Goal: Task Accomplishment & Management: Manage account settings

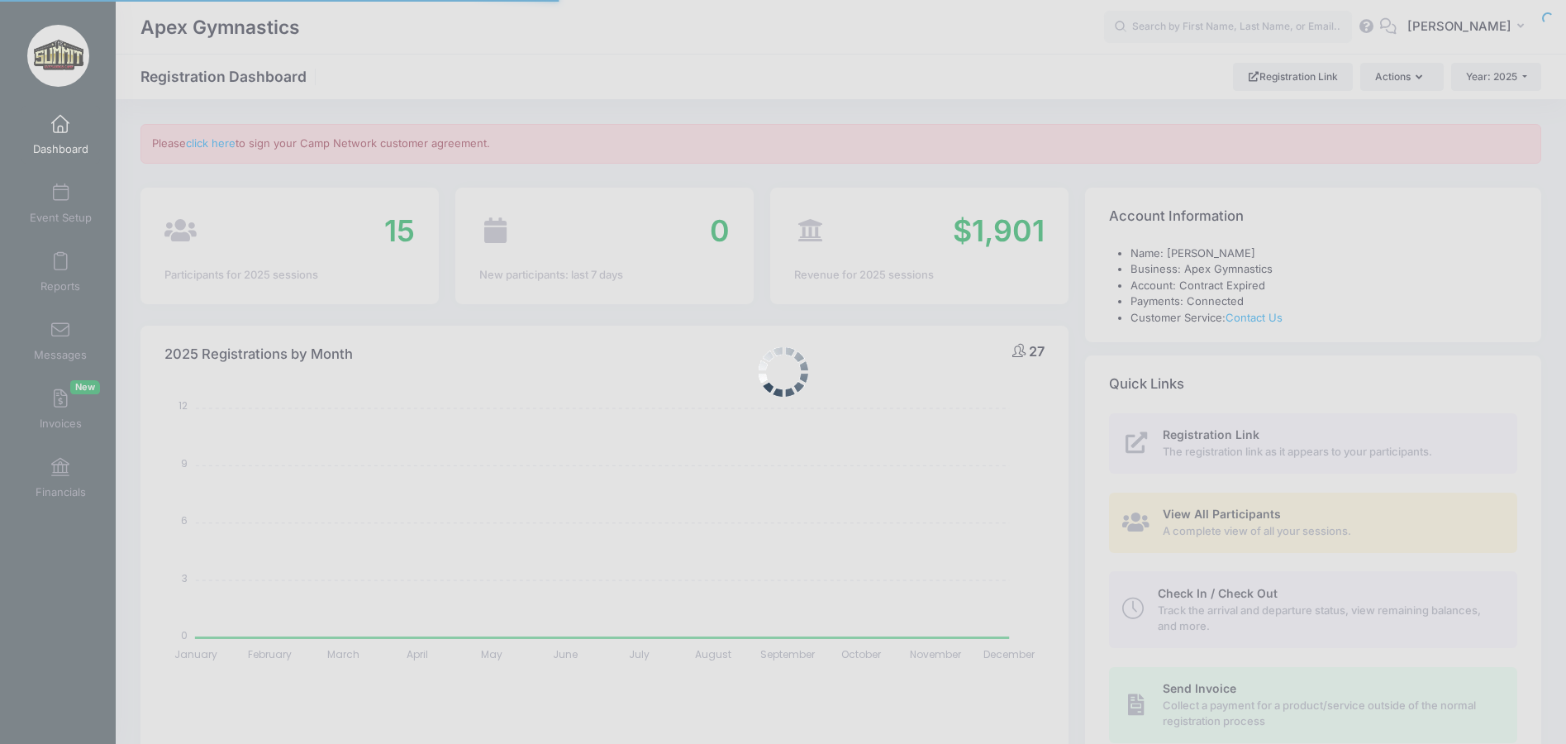
select select
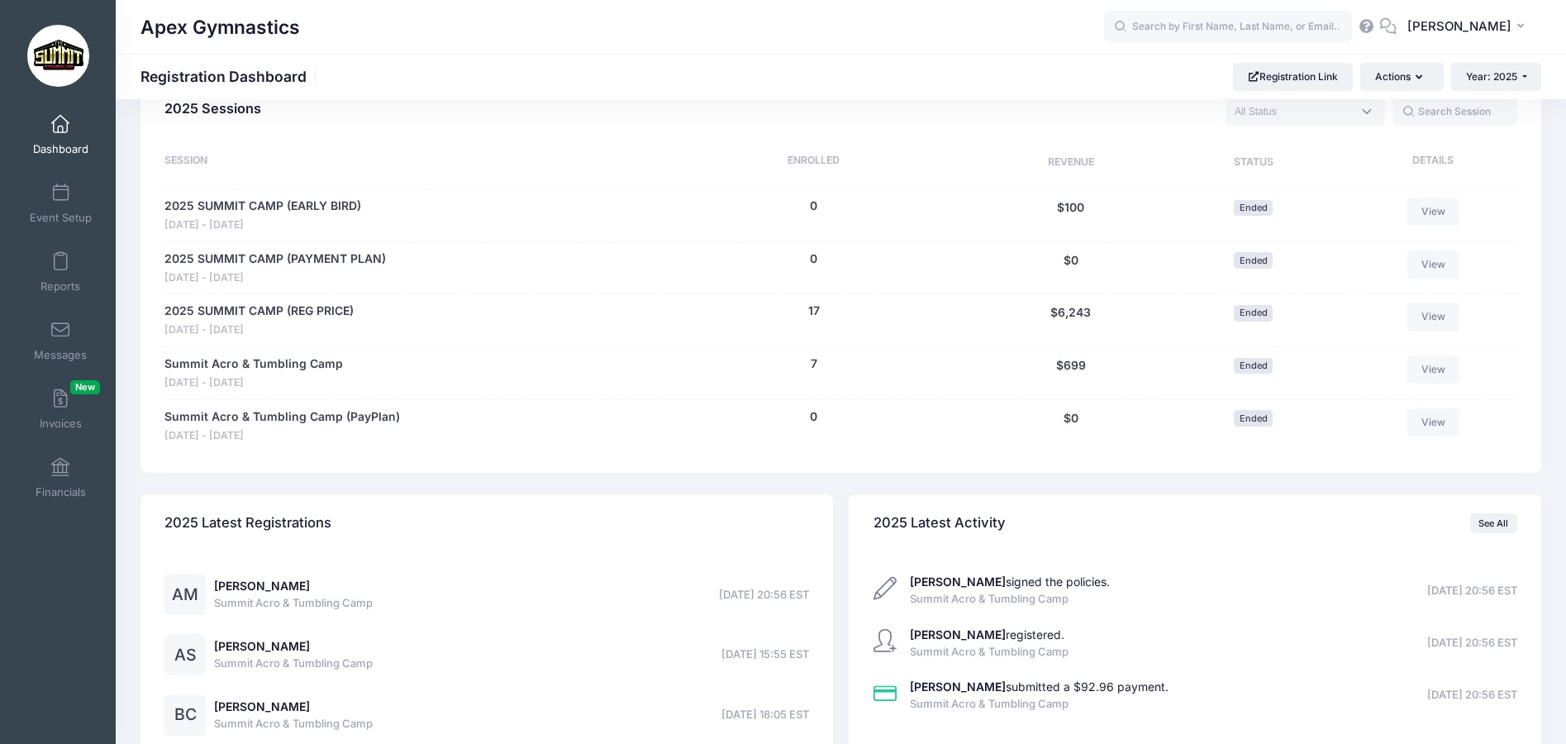
scroll to position [827, 0]
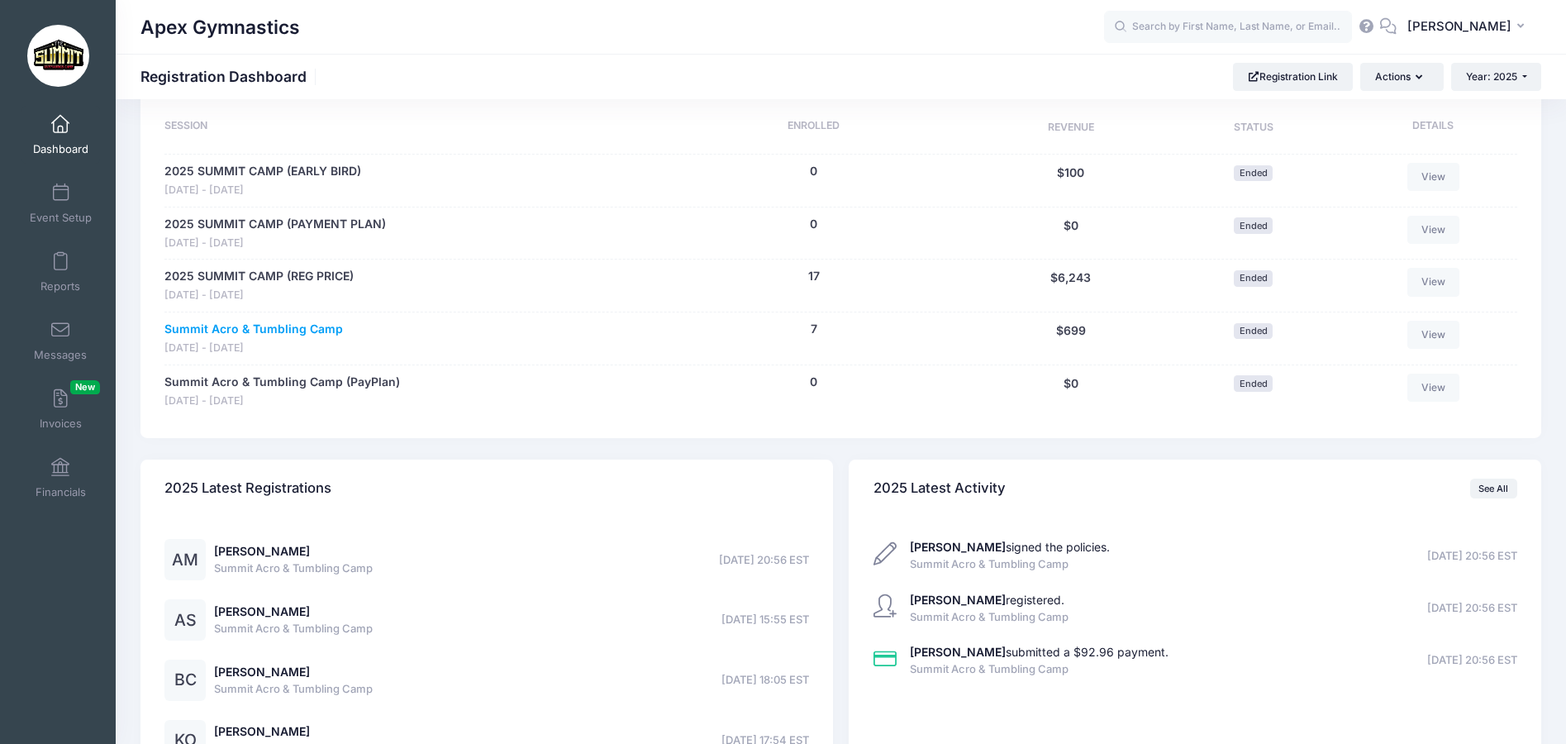
click at [293, 331] on link "Summit Acro & Tumbling Camp" at bounding box center [253, 329] width 179 height 17
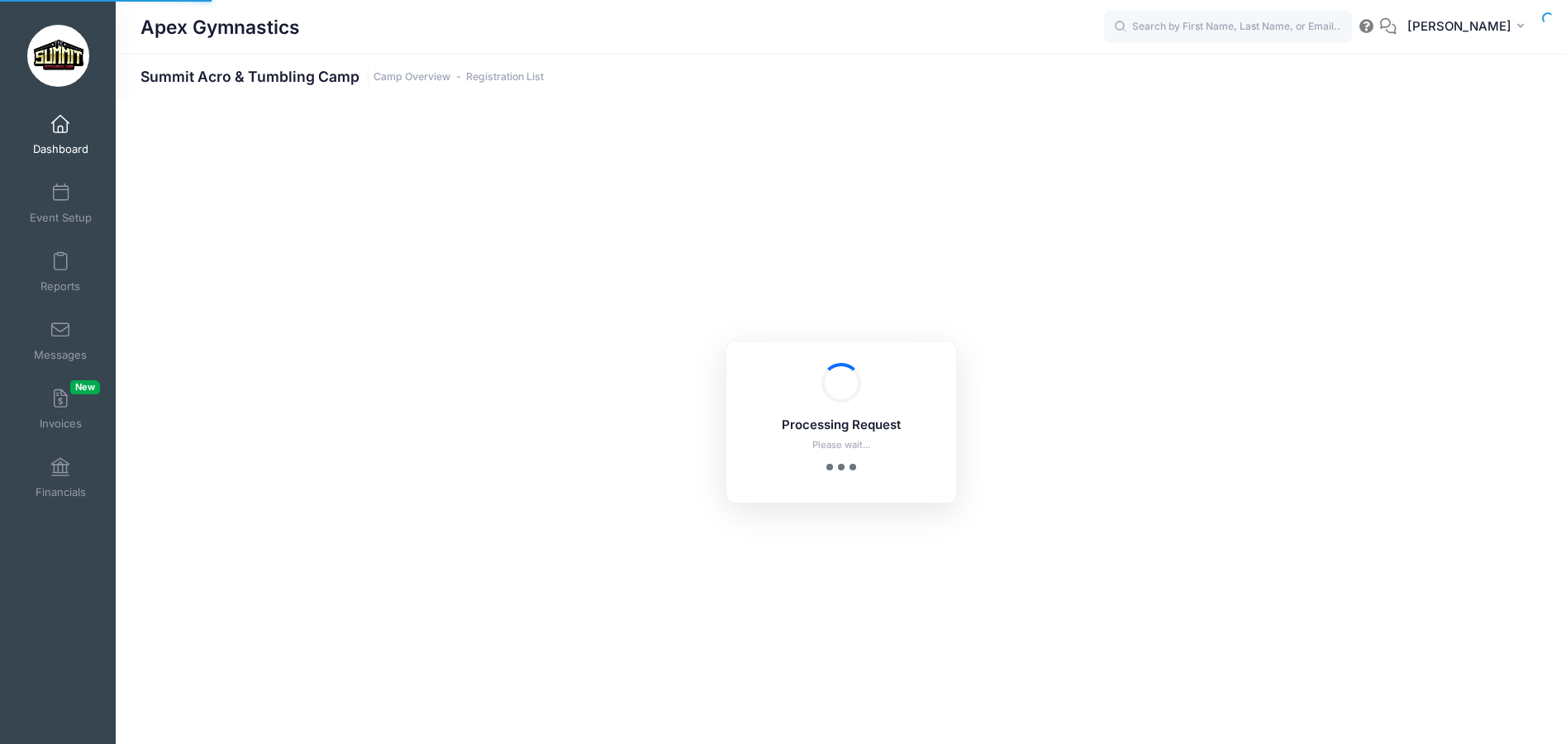
select select "10"
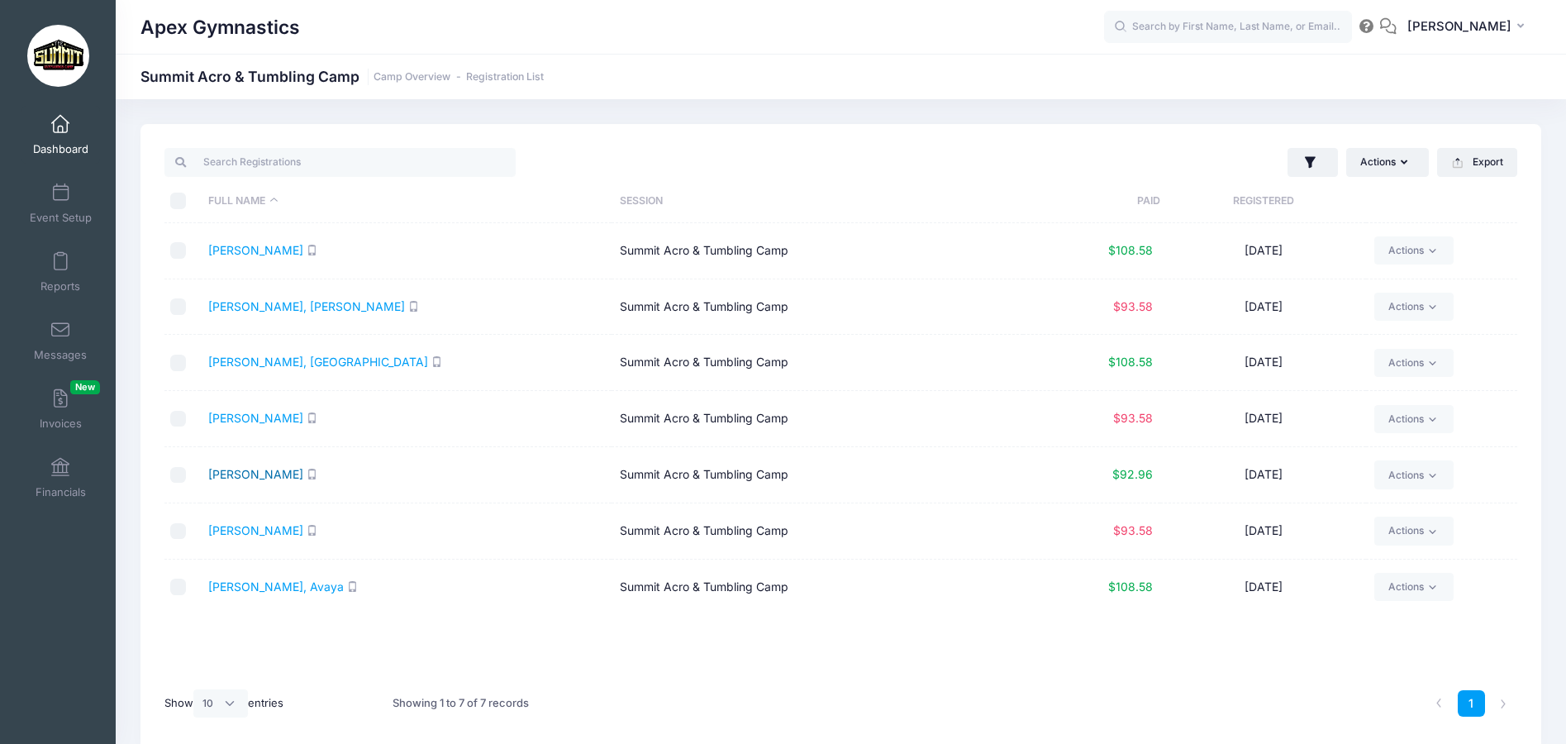
click at [264, 475] on link "Monks, Anastasia" at bounding box center [255, 474] width 95 height 14
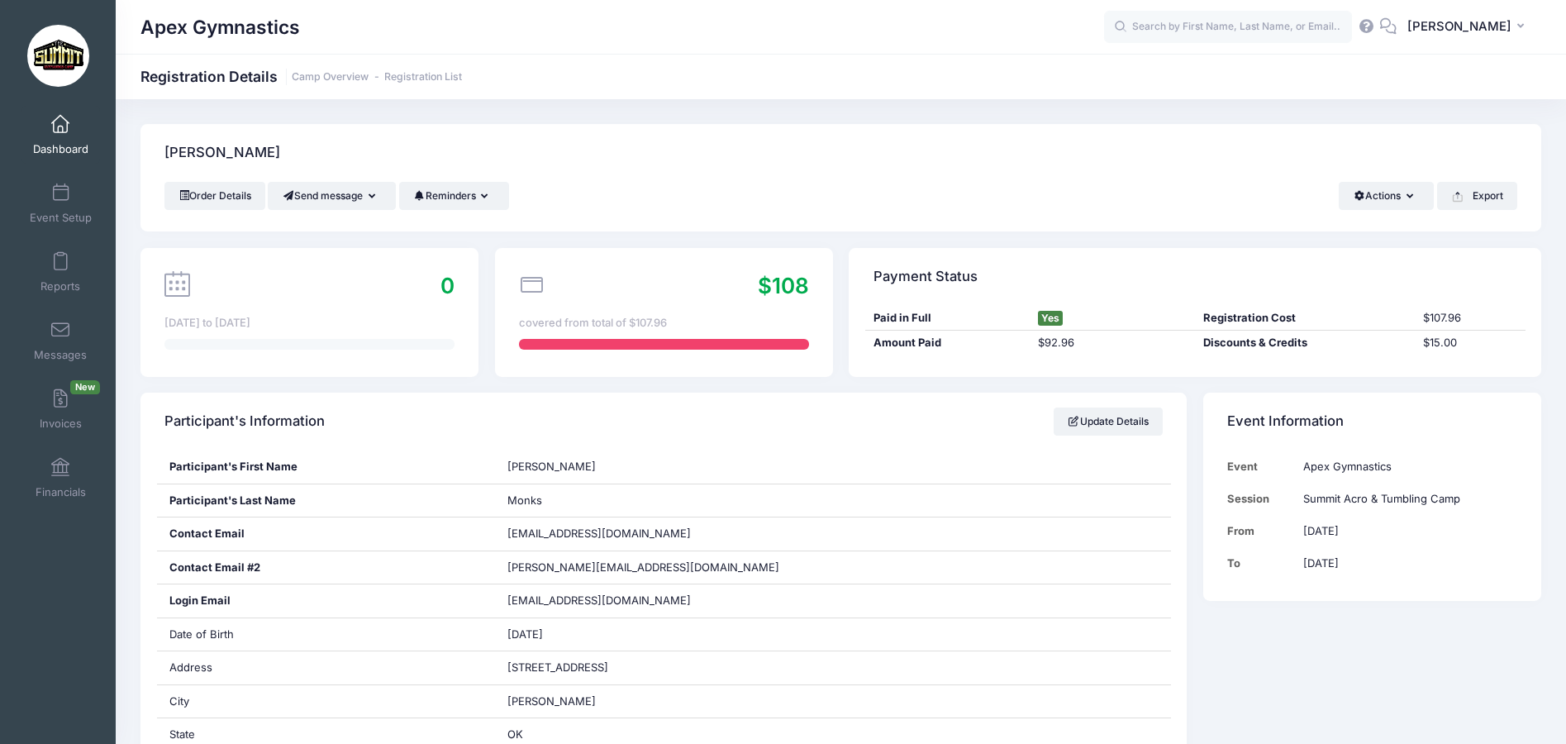
click at [1055, 323] on span "Yes" at bounding box center [1050, 318] width 25 height 15
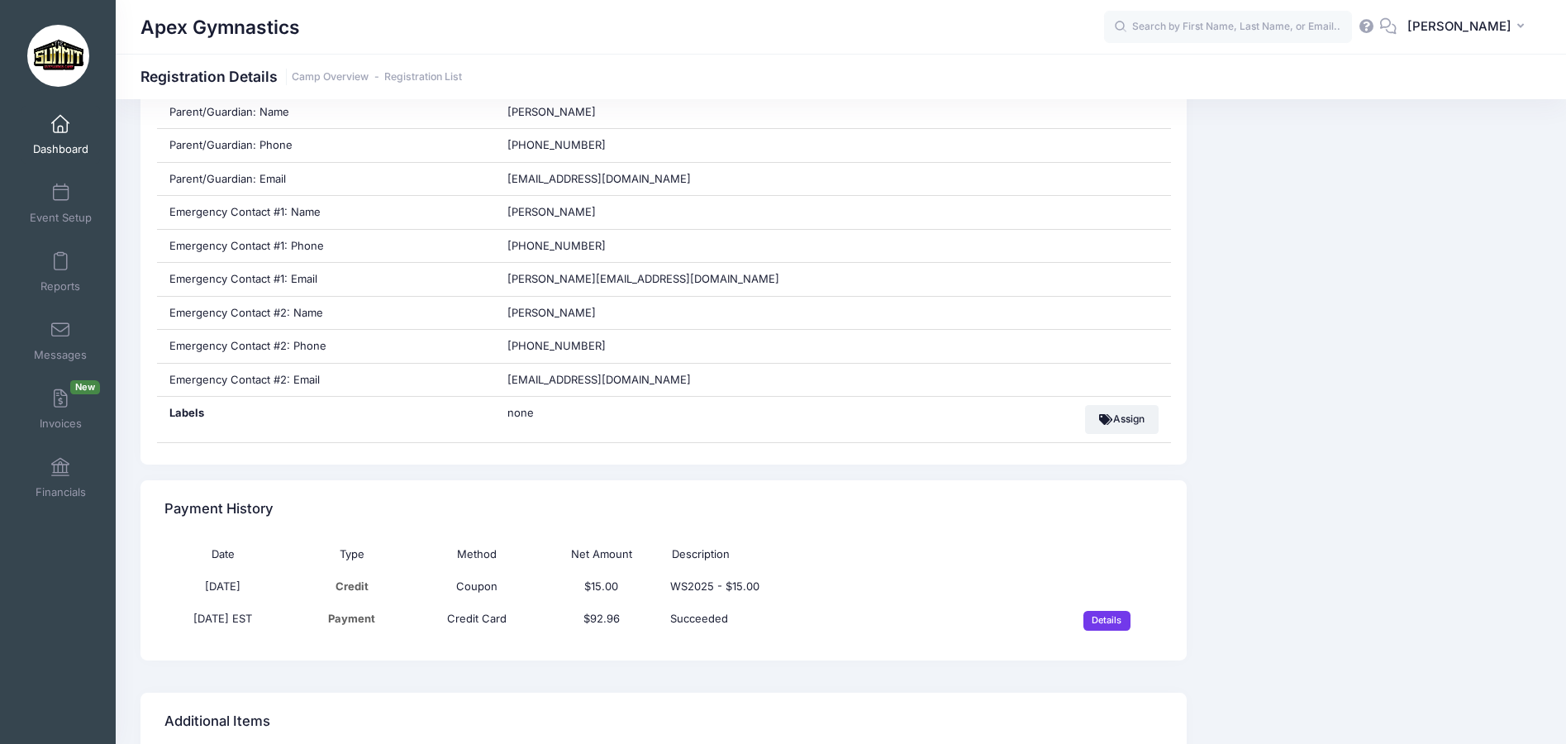
scroll to position [827, 0]
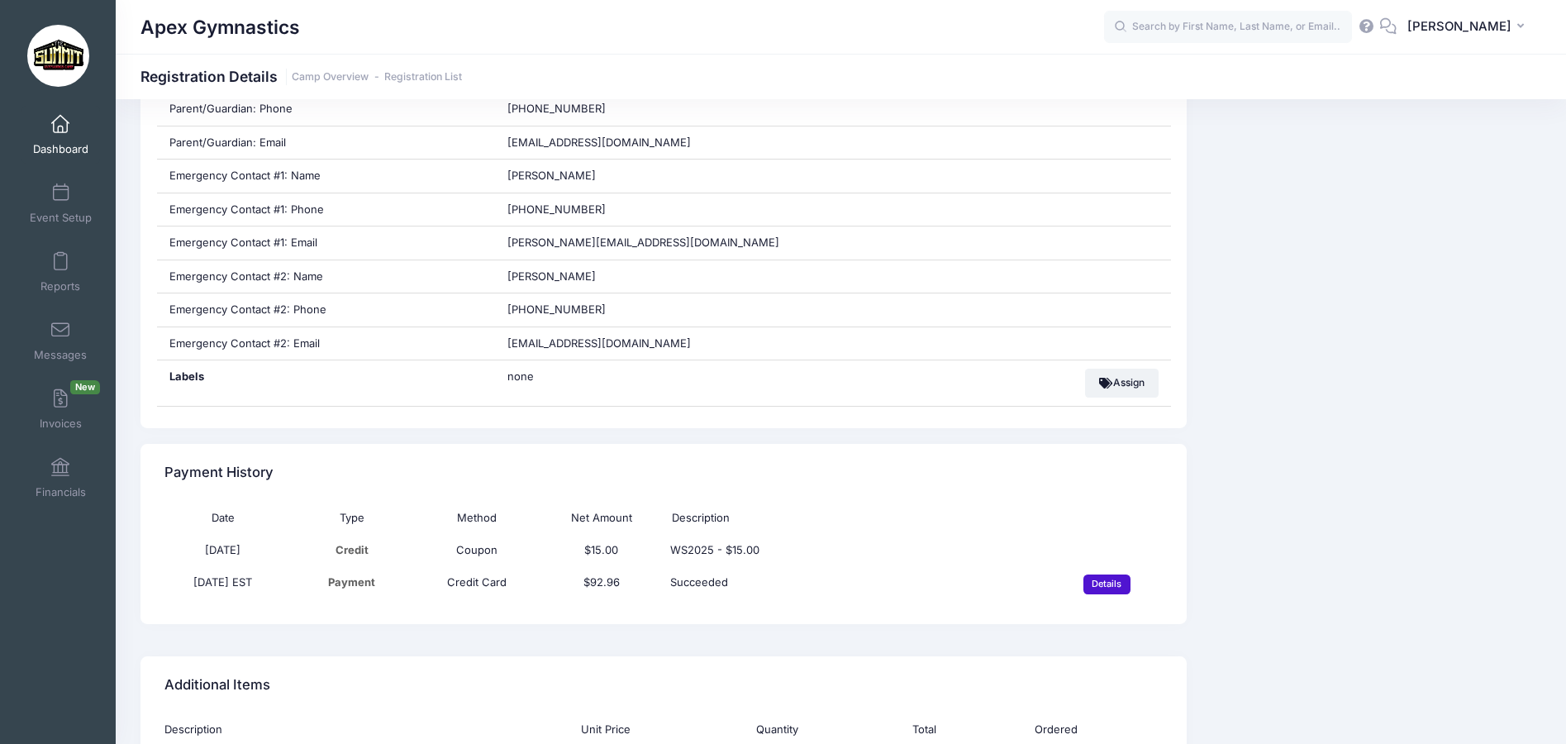
click at [1108, 584] on input "Details" at bounding box center [1107, 584] width 47 height 20
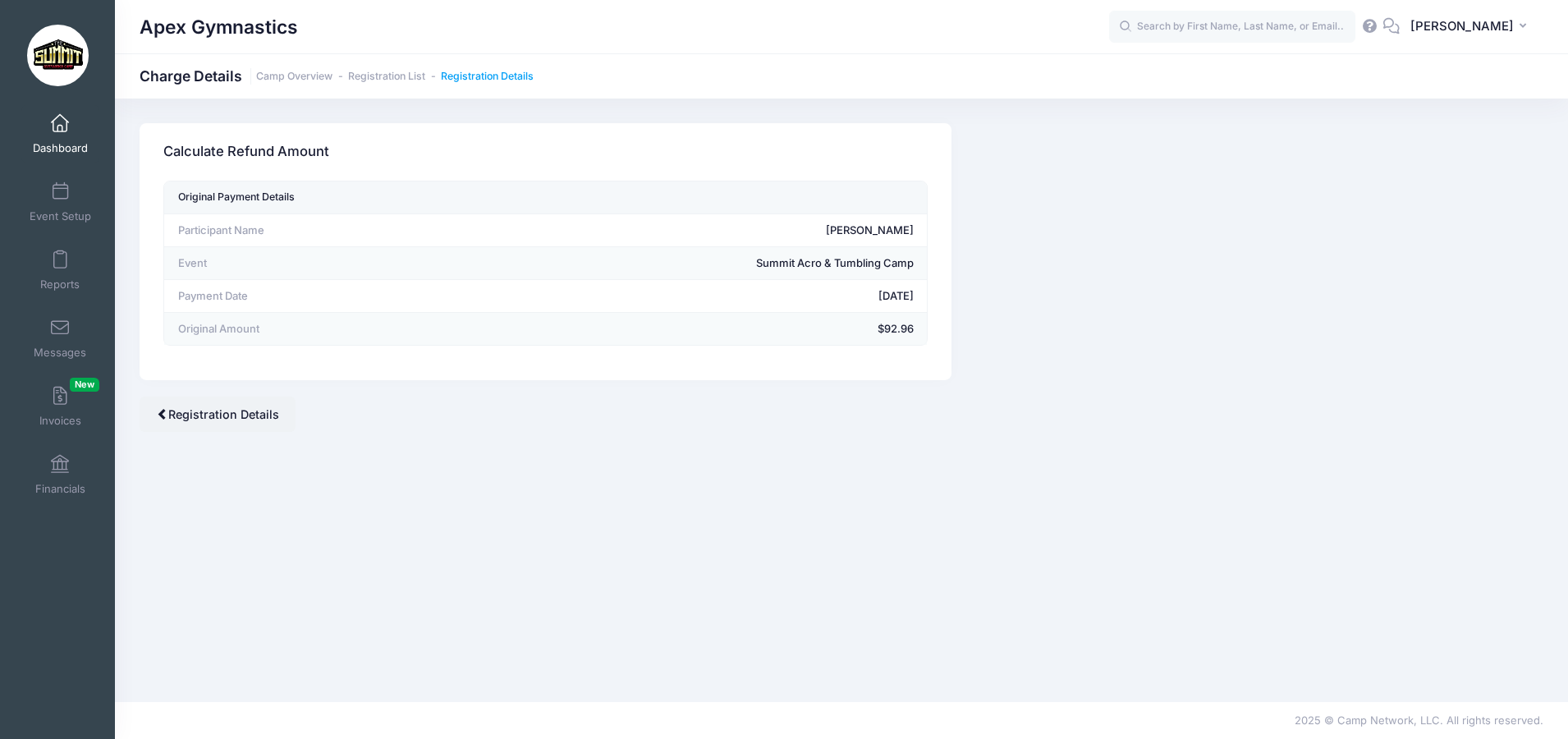
click at [469, 76] on link "Registration Details" at bounding box center [487, 76] width 92 height 12
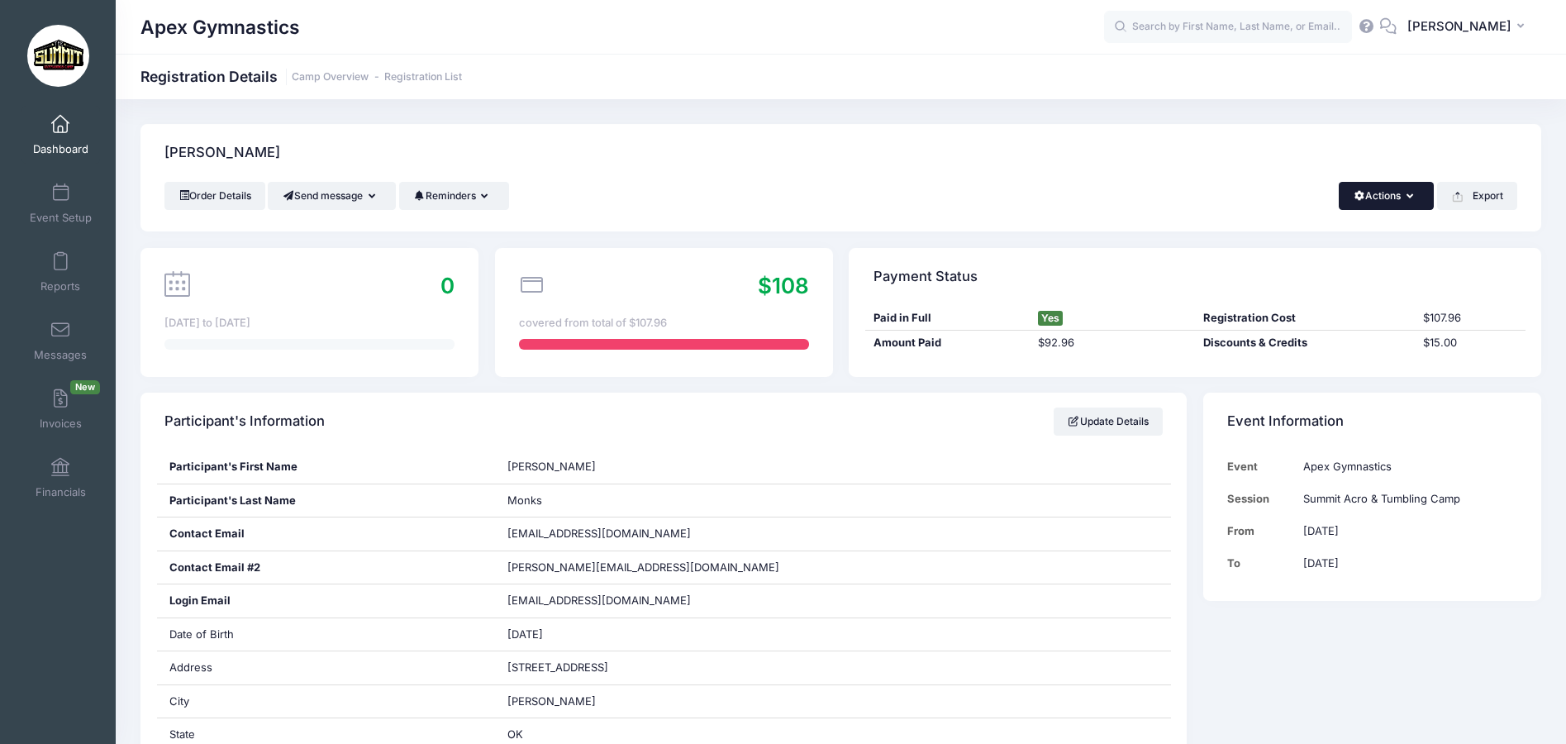
click at [1413, 186] on button "Actions" at bounding box center [1386, 196] width 95 height 28
click at [469, 202] on button "Reminders" at bounding box center [454, 196] width 110 height 28
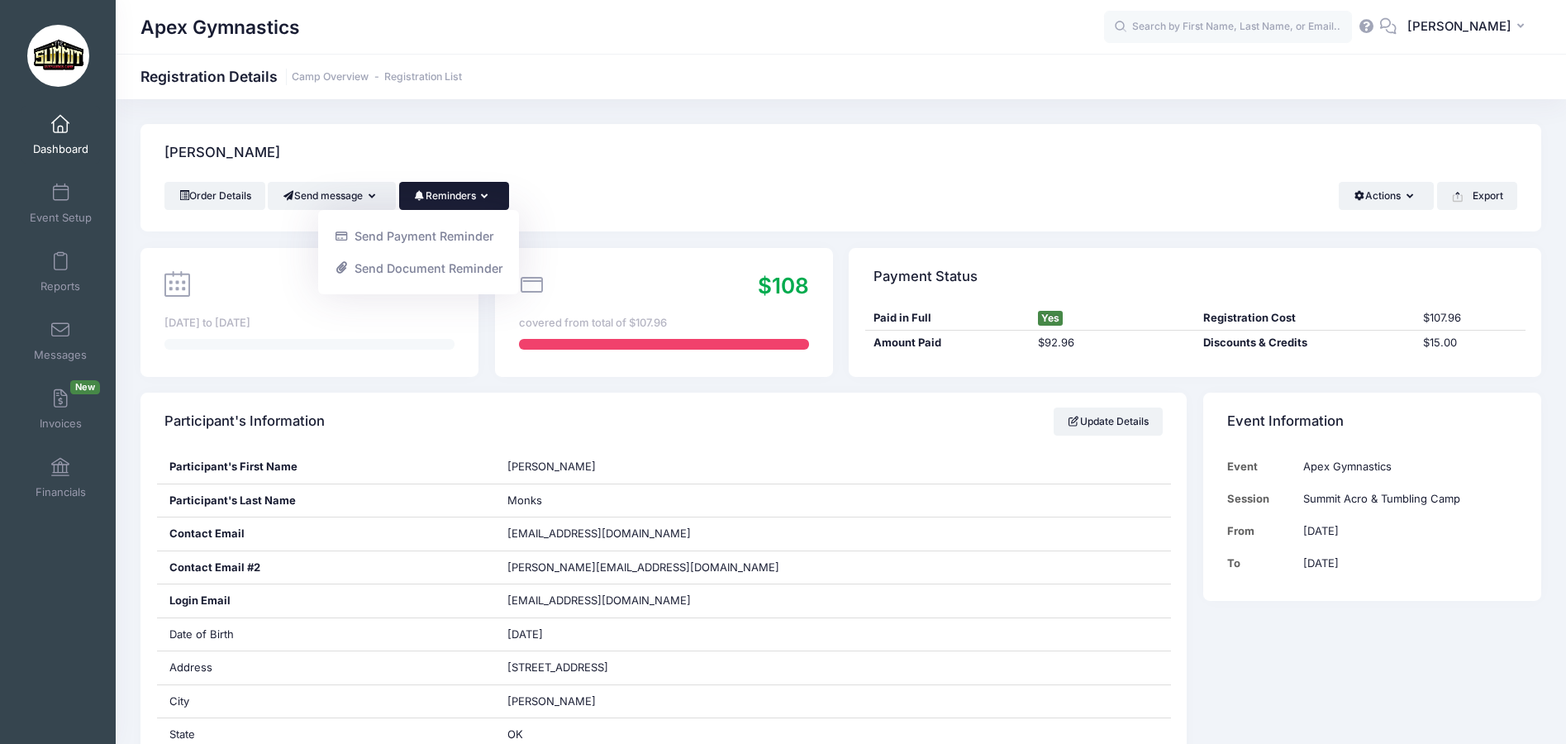
click at [469, 202] on button "Reminders" at bounding box center [454, 196] width 110 height 28
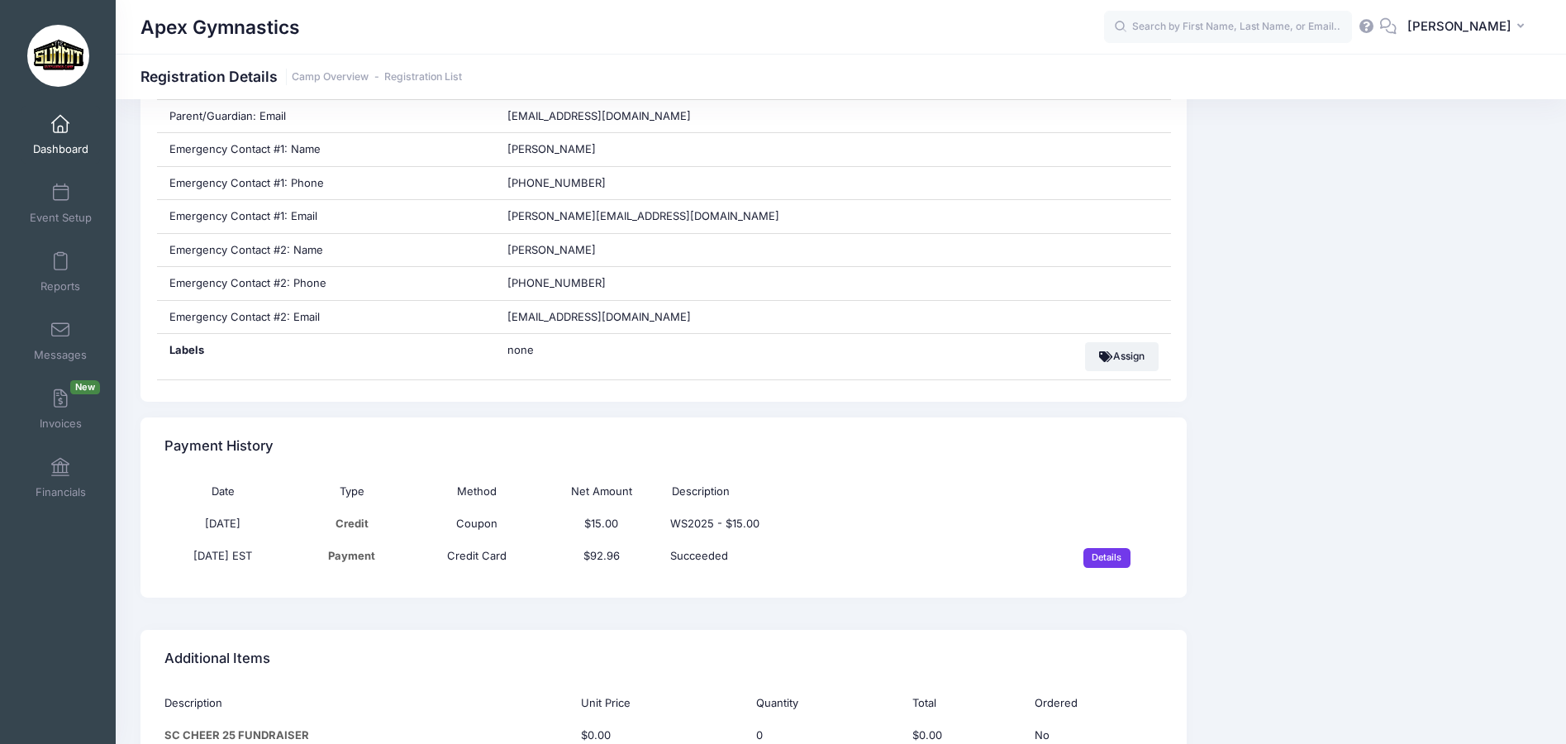
scroll to position [827, 0]
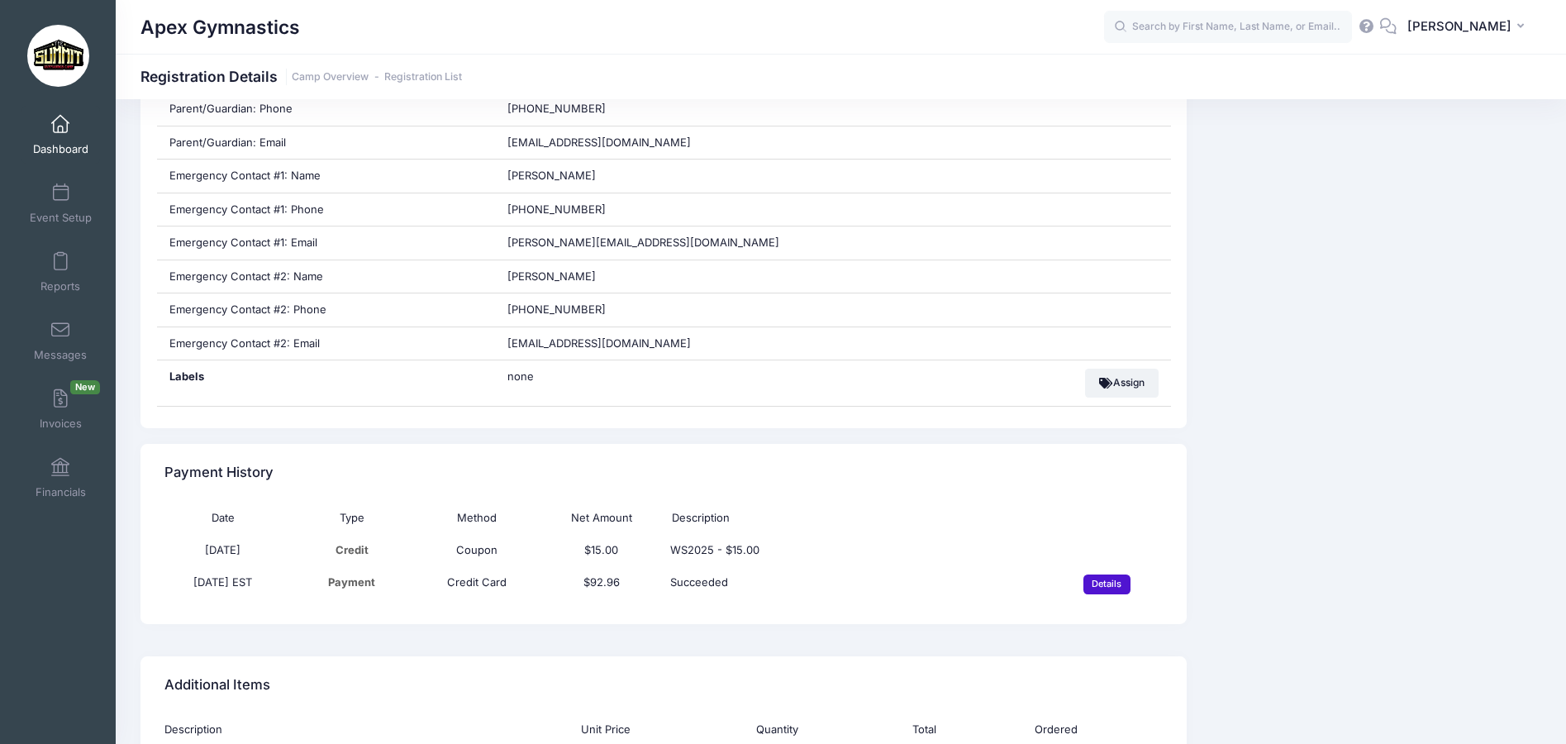
click at [1109, 584] on input "Details" at bounding box center [1107, 584] width 47 height 20
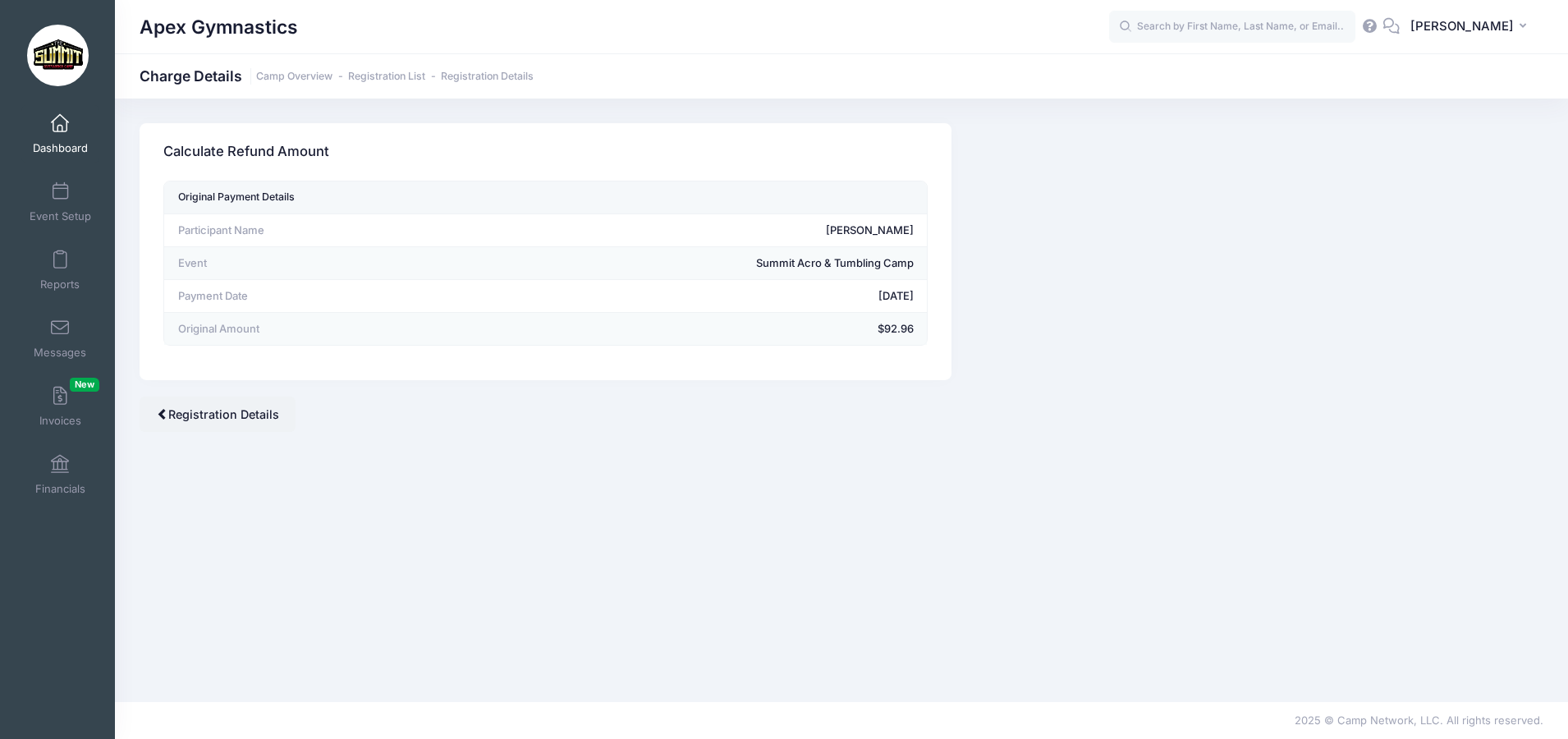
click at [913, 321] on td "$92.96" at bounding box center [690, 329] width 473 height 33
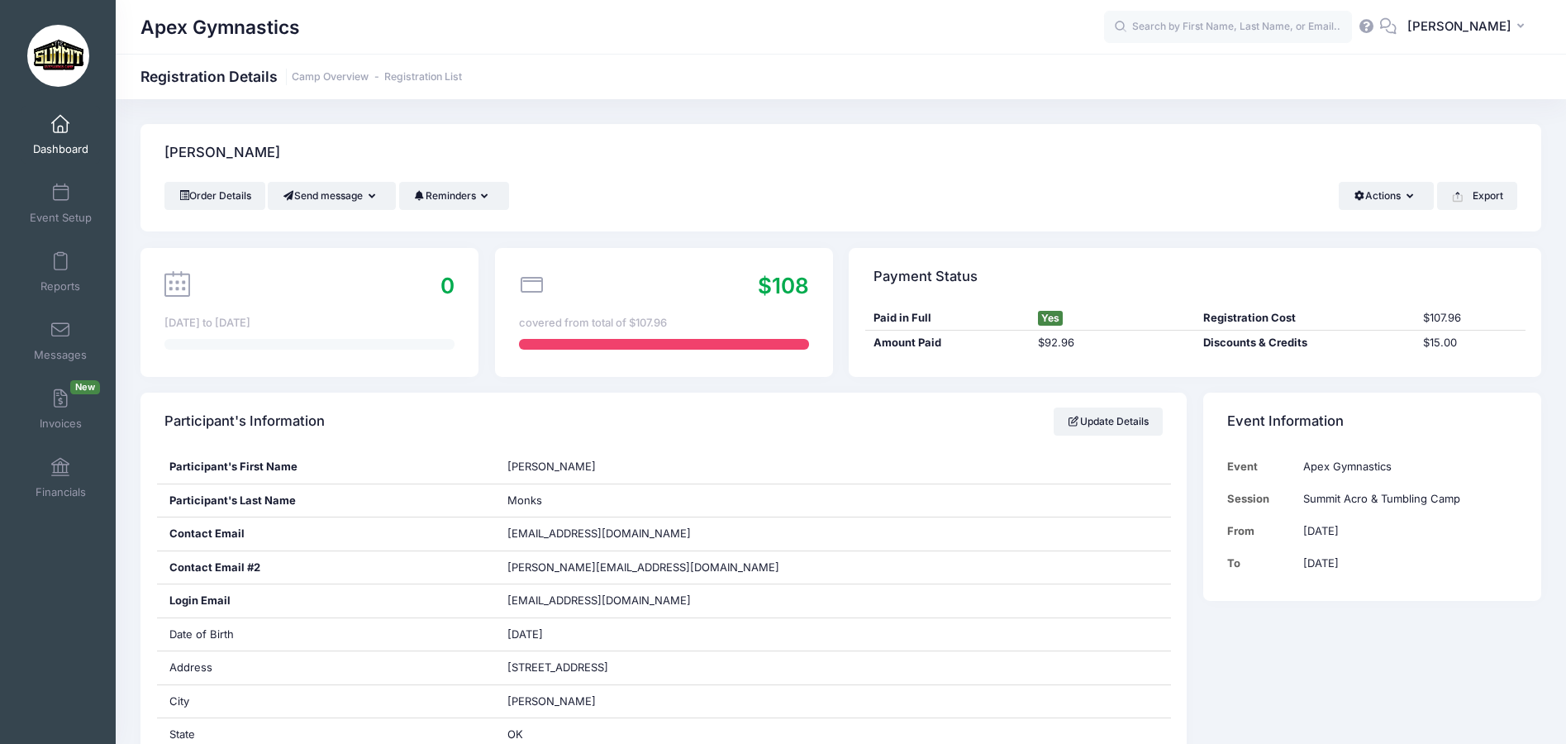
click at [1048, 323] on span "Yes" at bounding box center [1050, 318] width 25 height 15
click at [1454, 326] on div "Paid in Full Yes Registration Cost $107.96" at bounding box center [1195, 319] width 660 height 26
drag, startPoint x: 1403, startPoint y: 316, endPoint x: 1506, endPoint y: 325, distance: 103.7
click at [1506, 325] on div "Paid in Full Yes Registration Cost $107.96" at bounding box center [1195, 319] width 660 height 26
click at [1117, 362] on div "Paid in Full Yes Registration Cost $107.96 Amount Paid $92.96 Discounts & Credi…" at bounding box center [1195, 341] width 693 height 71
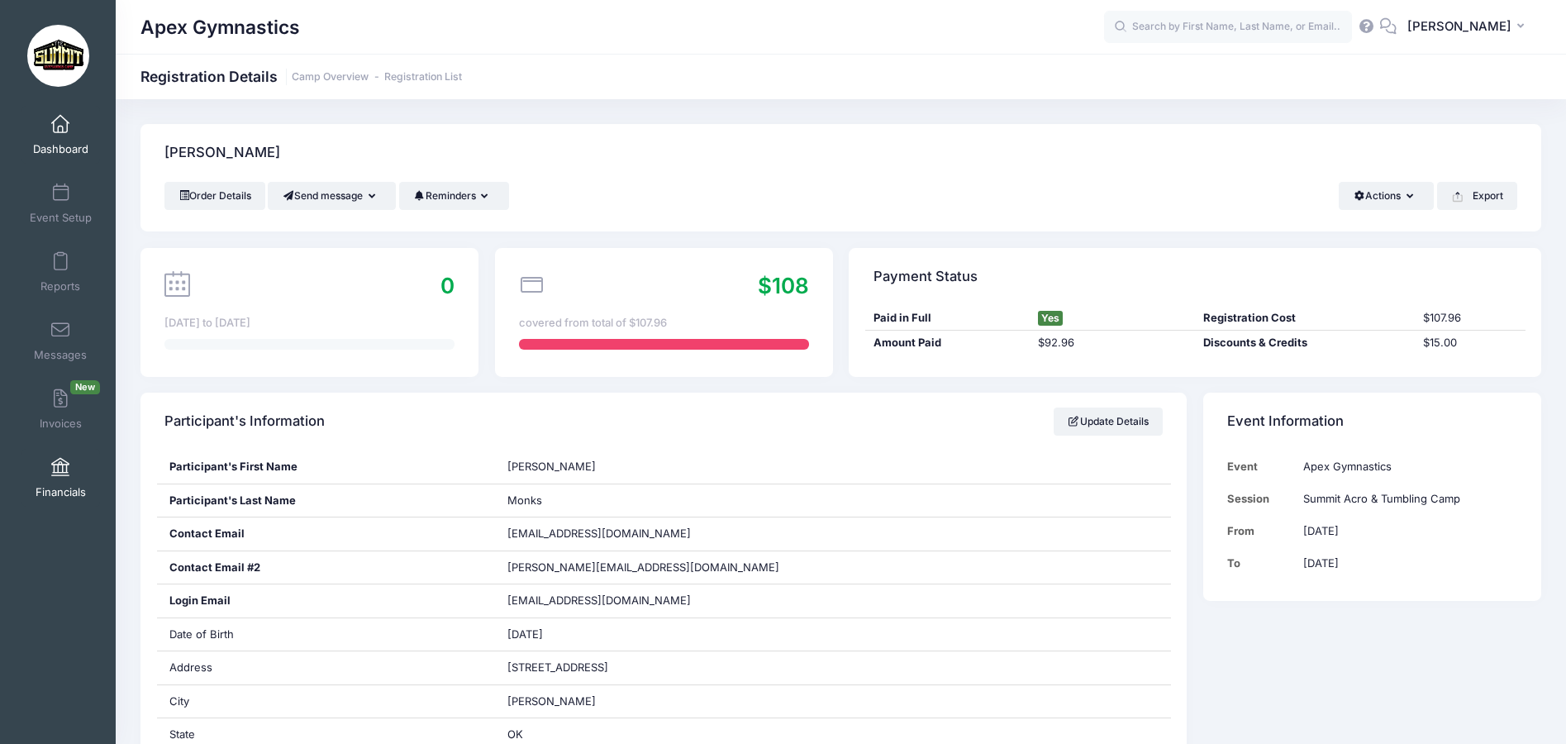
click at [60, 468] on span at bounding box center [60, 468] width 0 height 18
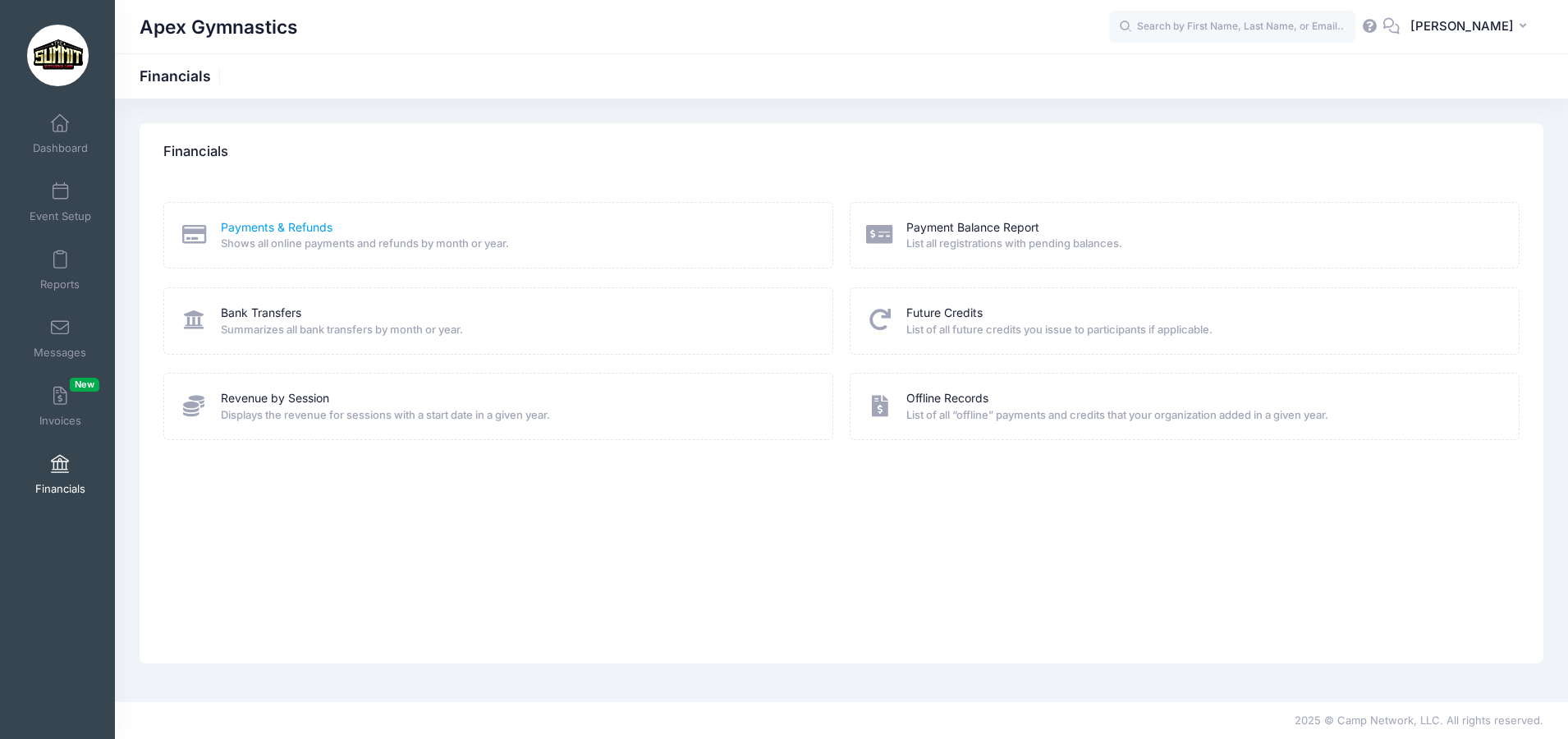
click at [297, 229] on link "Payments & Refunds" at bounding box center [276, 227] width 111 height 17
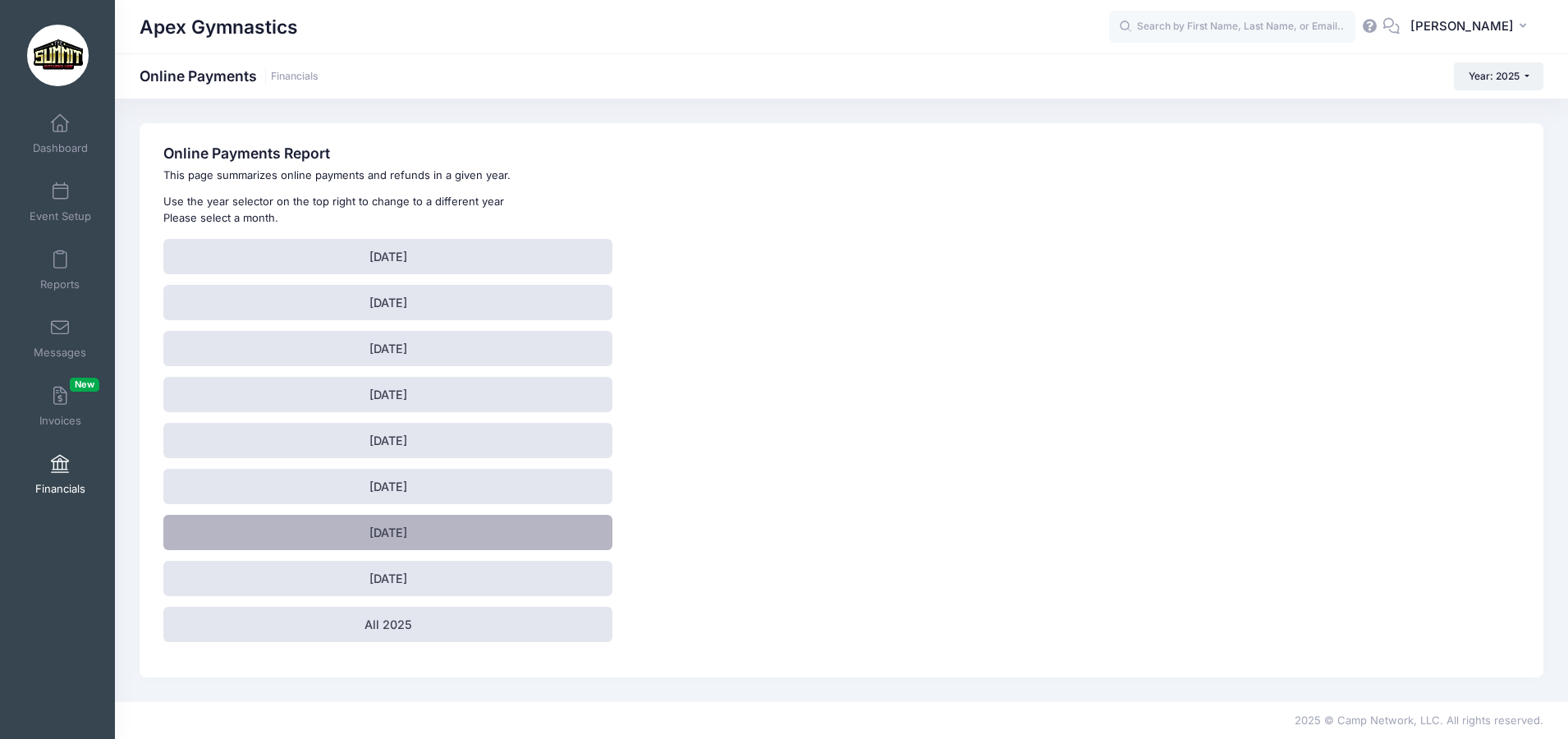
click at [431, 531] on link "[DATE]" at bounding box center [387, 532] width 449 height 36
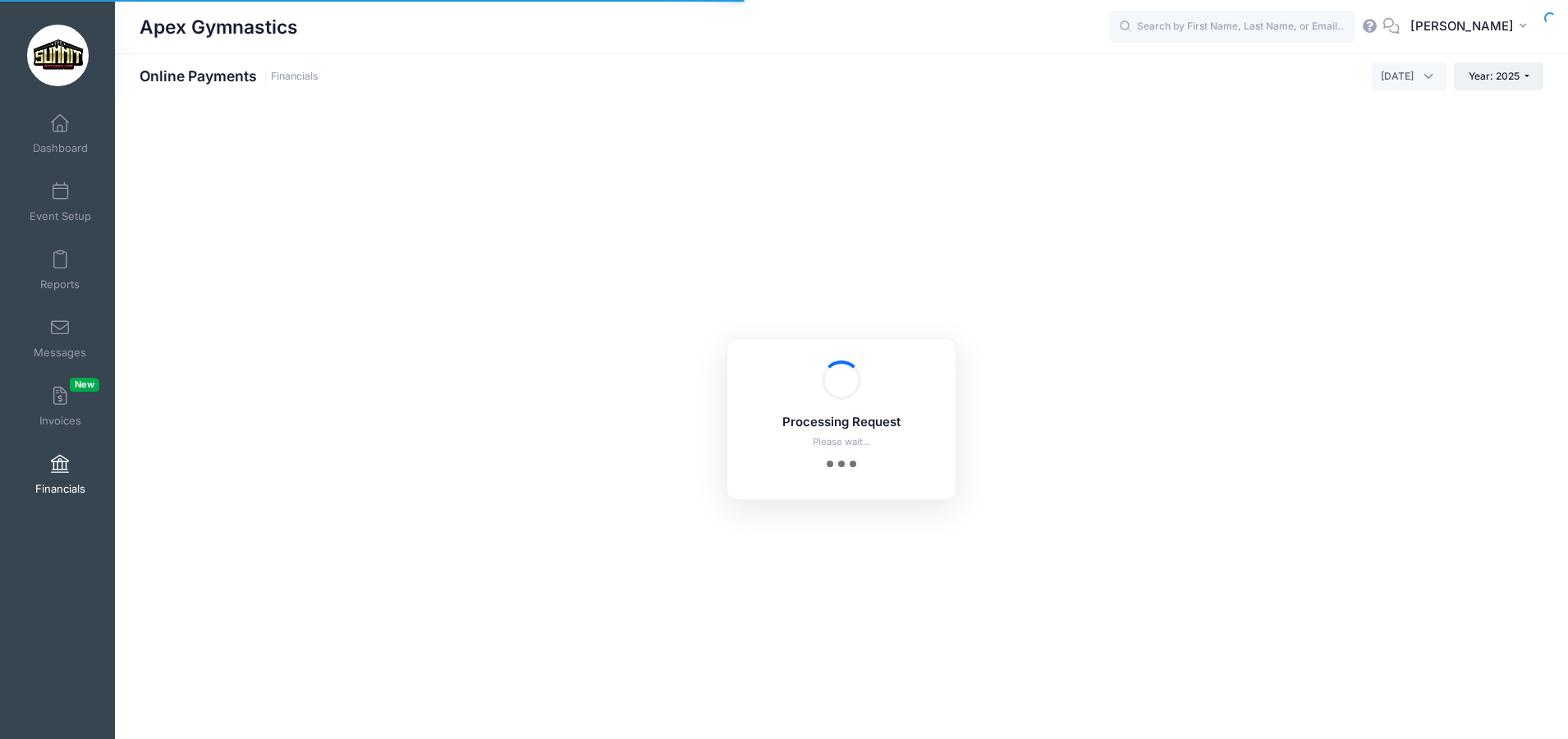
select select "10"
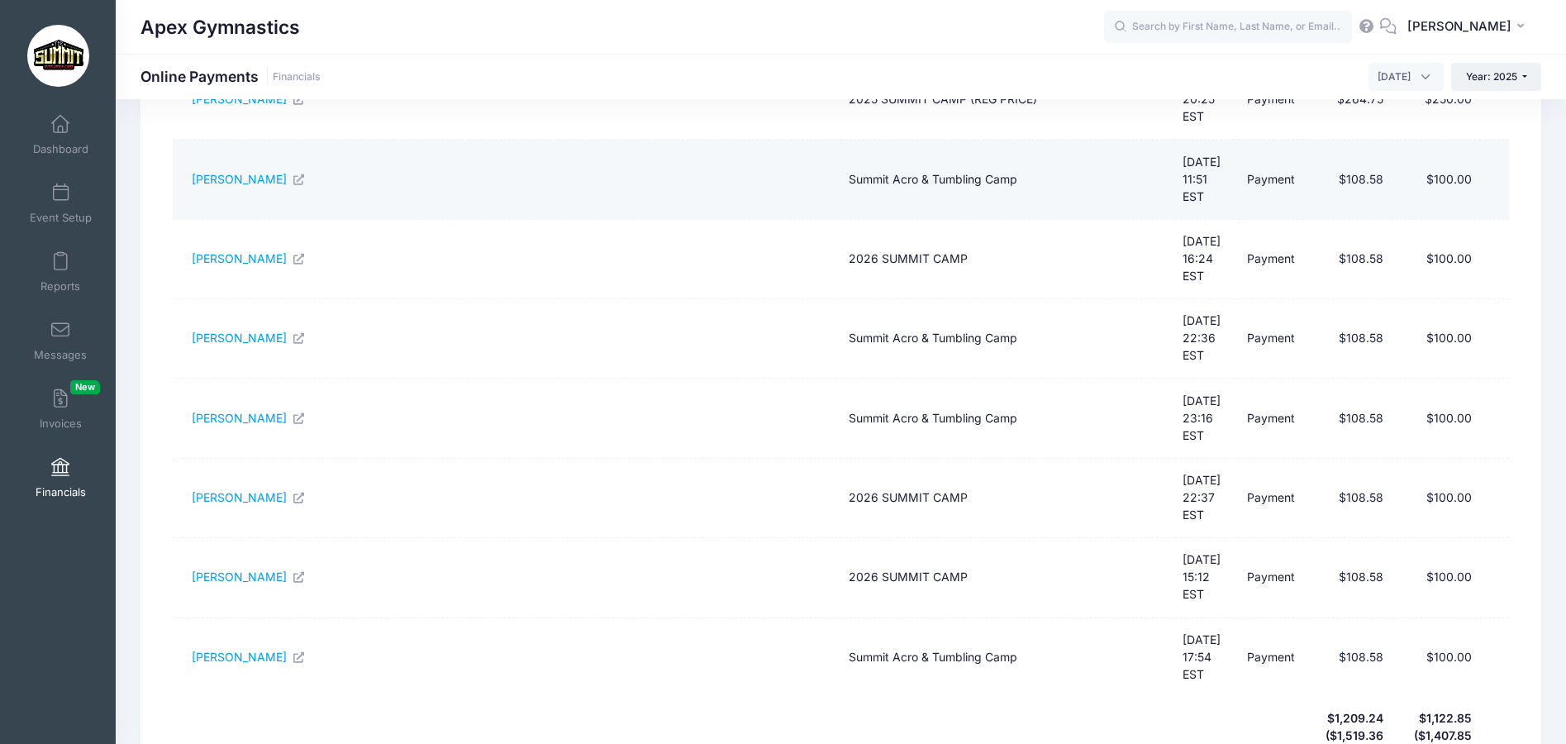
scroll to position [400, 0]
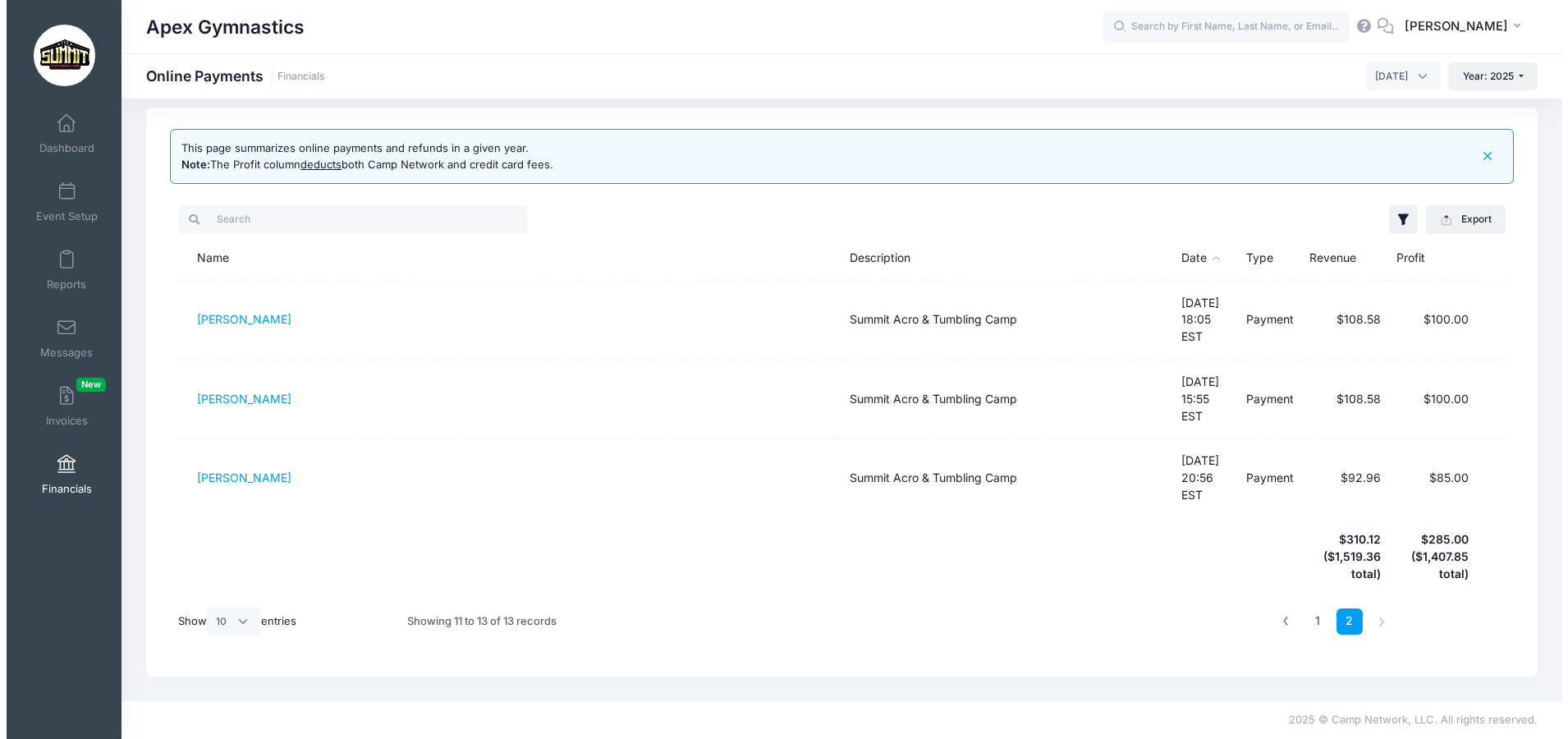
scroll to position [0, 0]
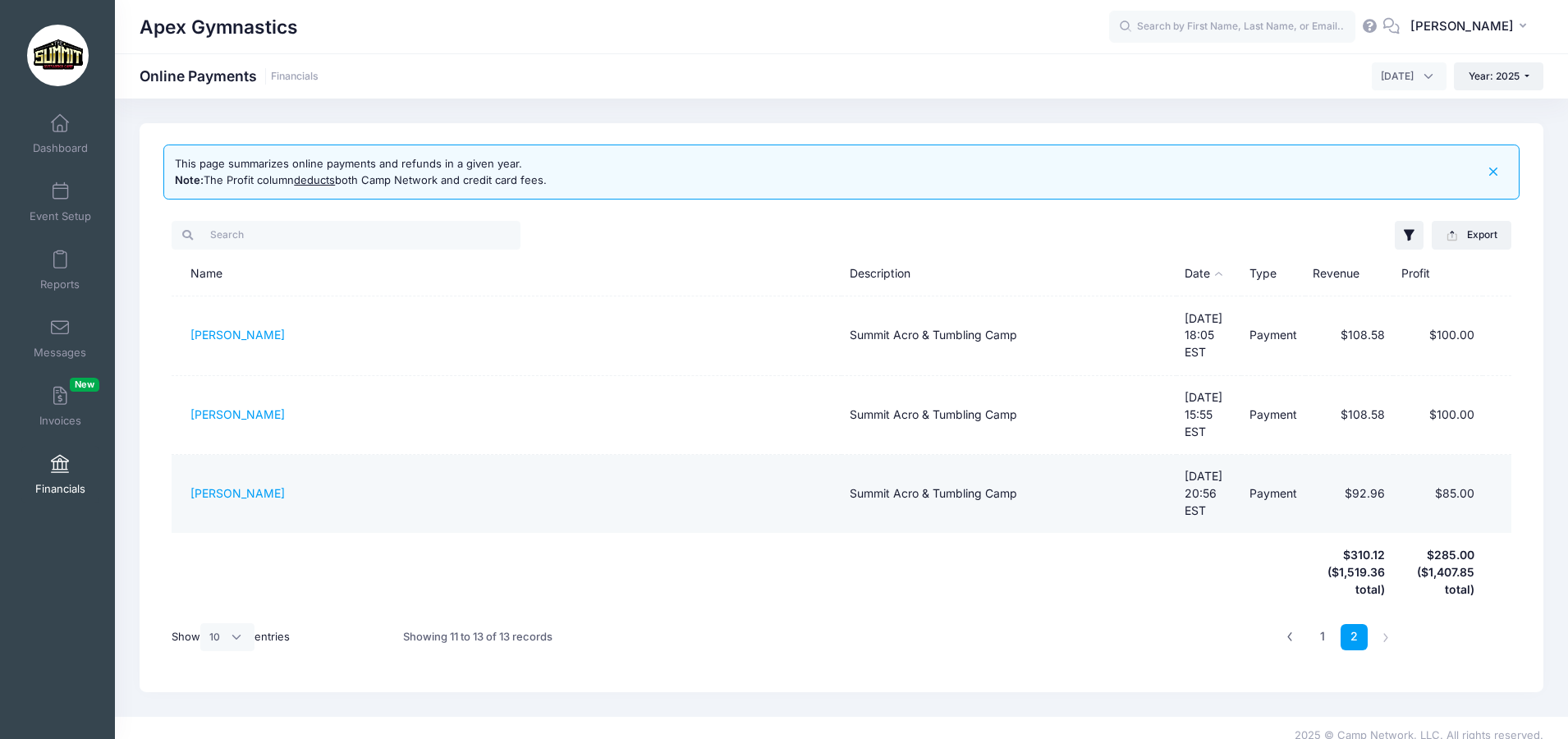
click at [1455, 455] on td "$85.00" at bounding box center [1438, 494] width 89 height 78
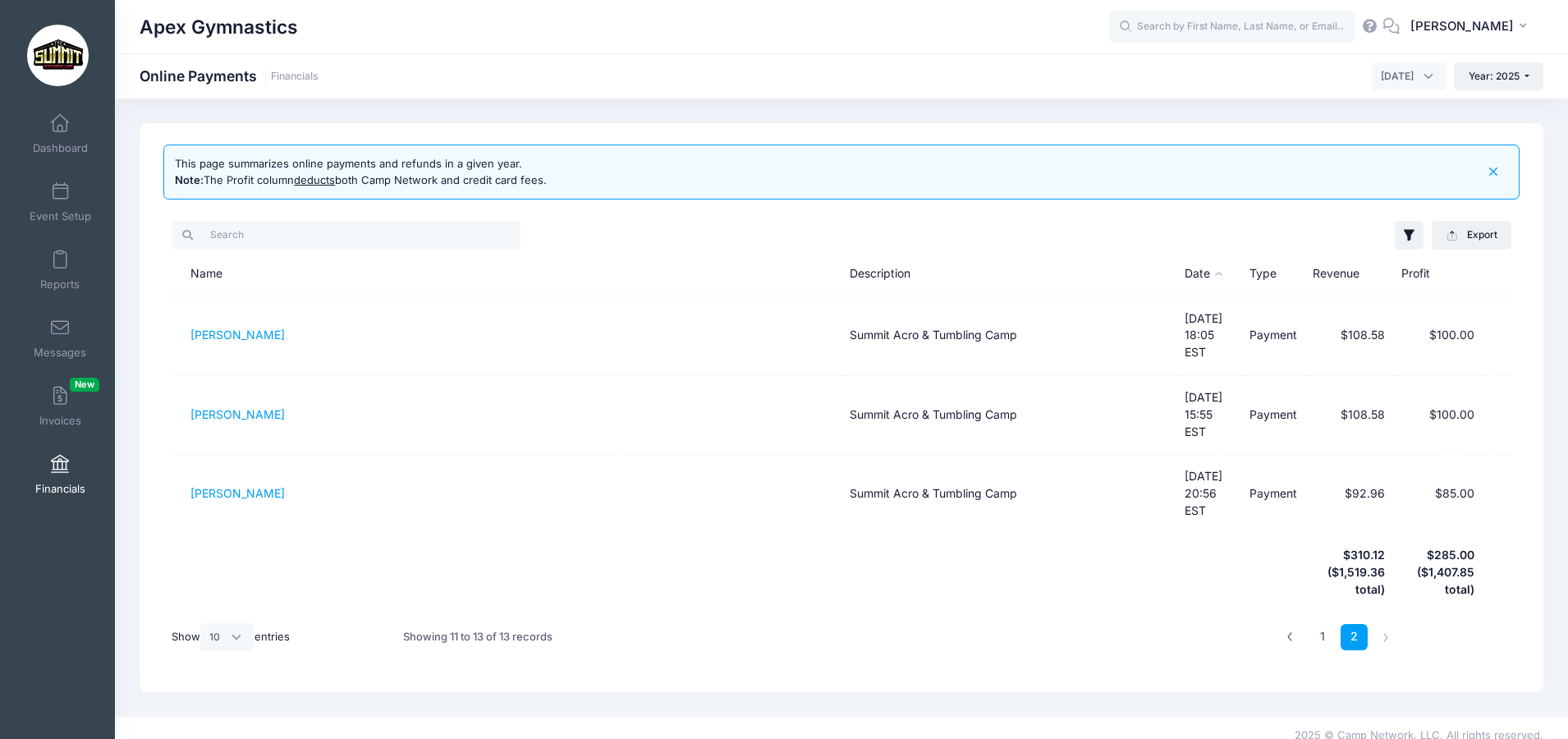
click at [1493, 173] on icon "button" at bounding box center [1493, 172] width 19 height 19
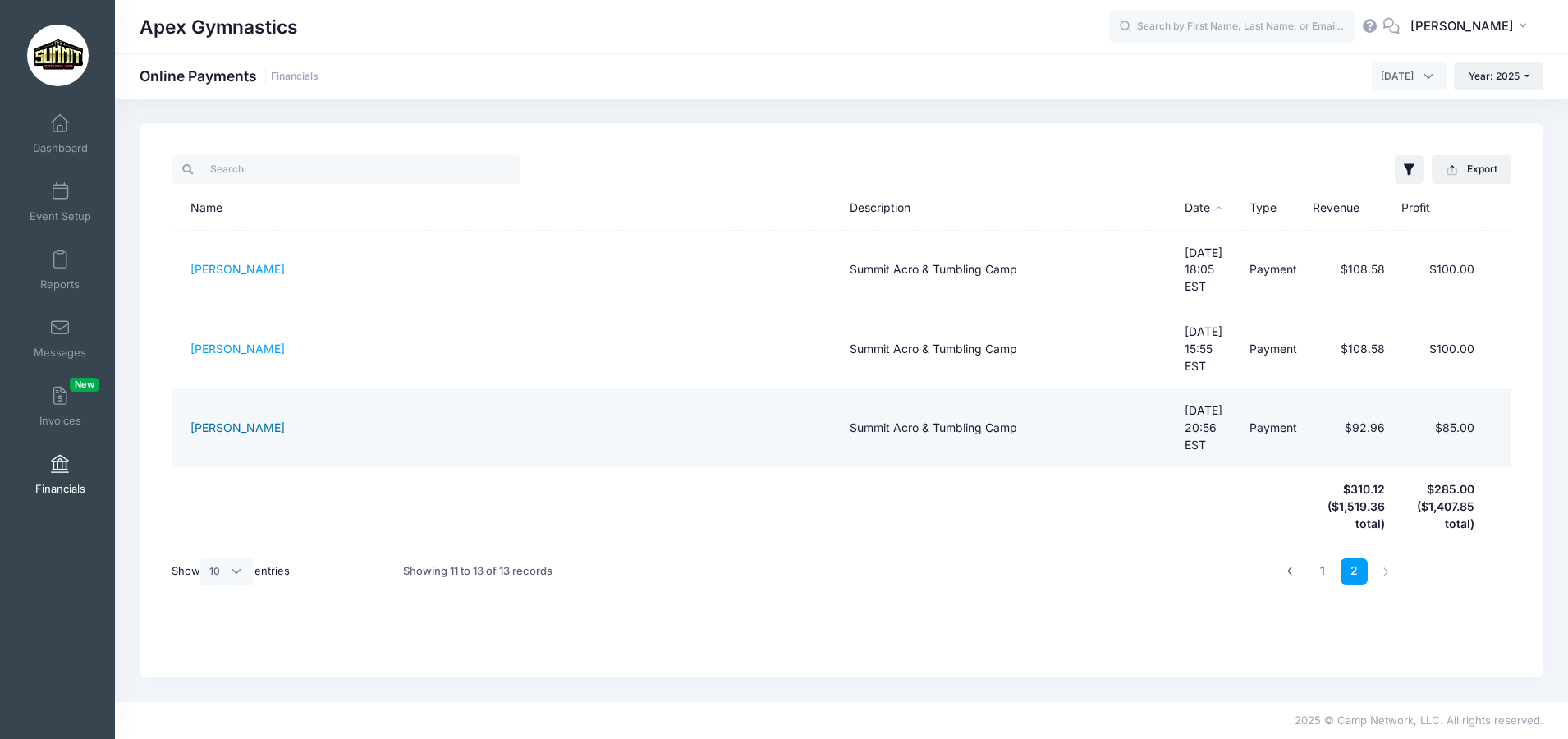
click at [220, 420] on link "[PERSON_NAME]" at bounding box center [237, 427] width 94 height 14
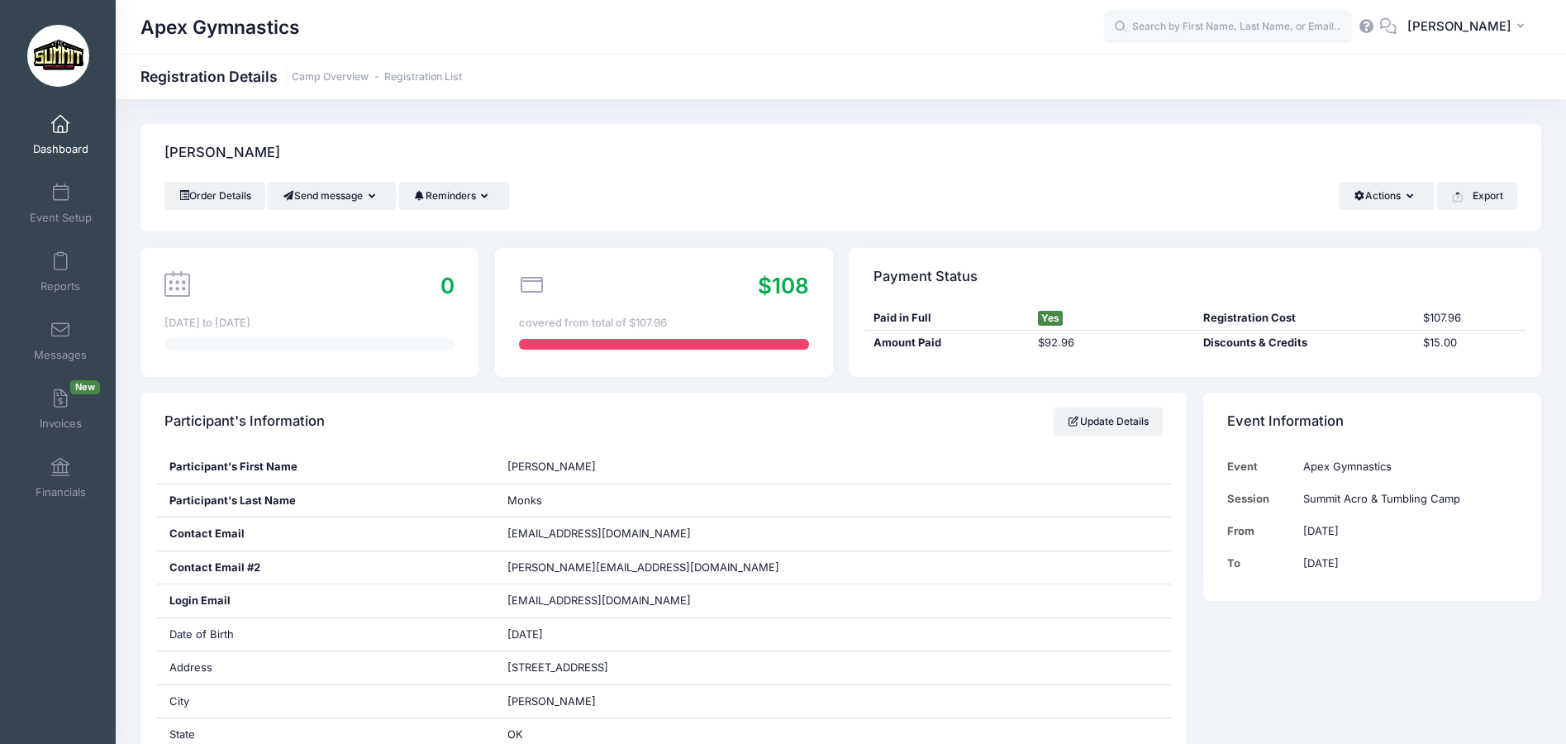
click at [787, 282] on span "$108" at bounding box center [783, 286] width 51 height 26
click at [788, 282] on span "$108" at bounding box center [783, 286] width 51 height 26
click at [539, 287] on icon at bounding box center [532, 285] width 26 height 26
click at [667, 345] on div at bounding box center [664, 344] width 290 height 11
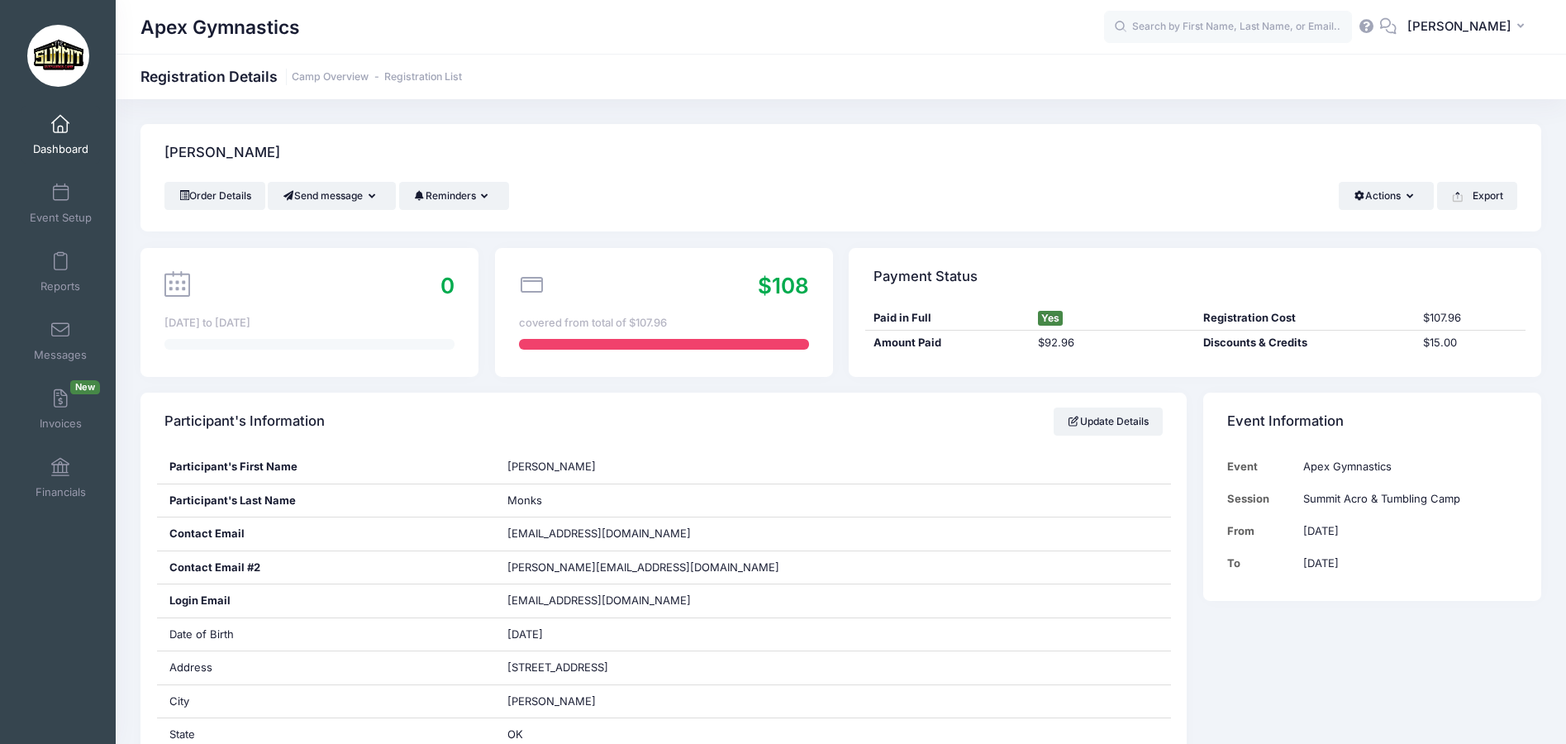
click at [666, 345] on div at bounding box center [664, 344] width 290 height 11
click at [1038, 337] on div "$92.96" at bounding box center [1112, 343] width 165 height 17
click at [1056, 341] on div "$92.96" at bounding box center [1112, 343] width 165 height 17
click at [1043, 319] on span "Yes" at bounding box center [1050, 318] width 25 height 15
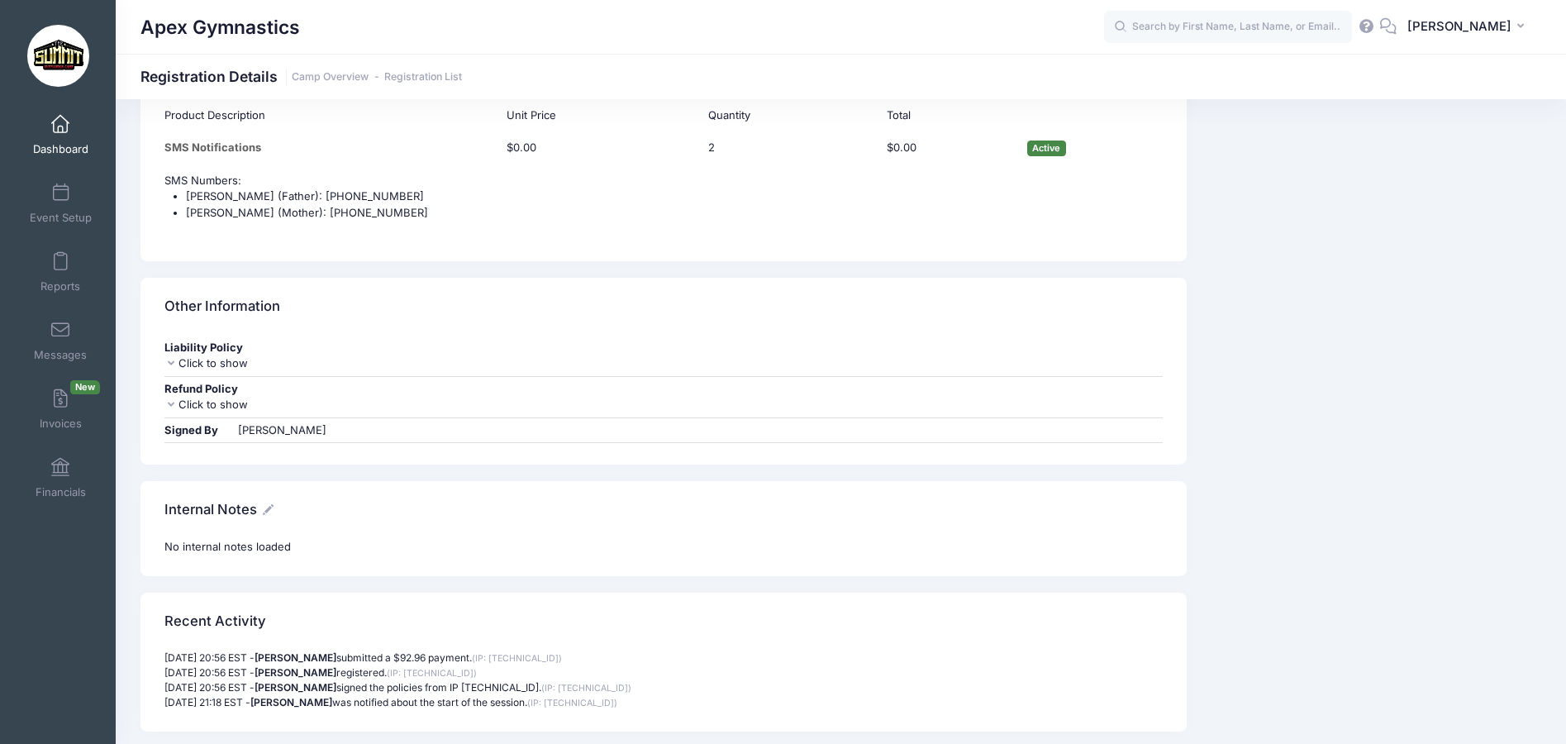
scroll to position [1653, 0]
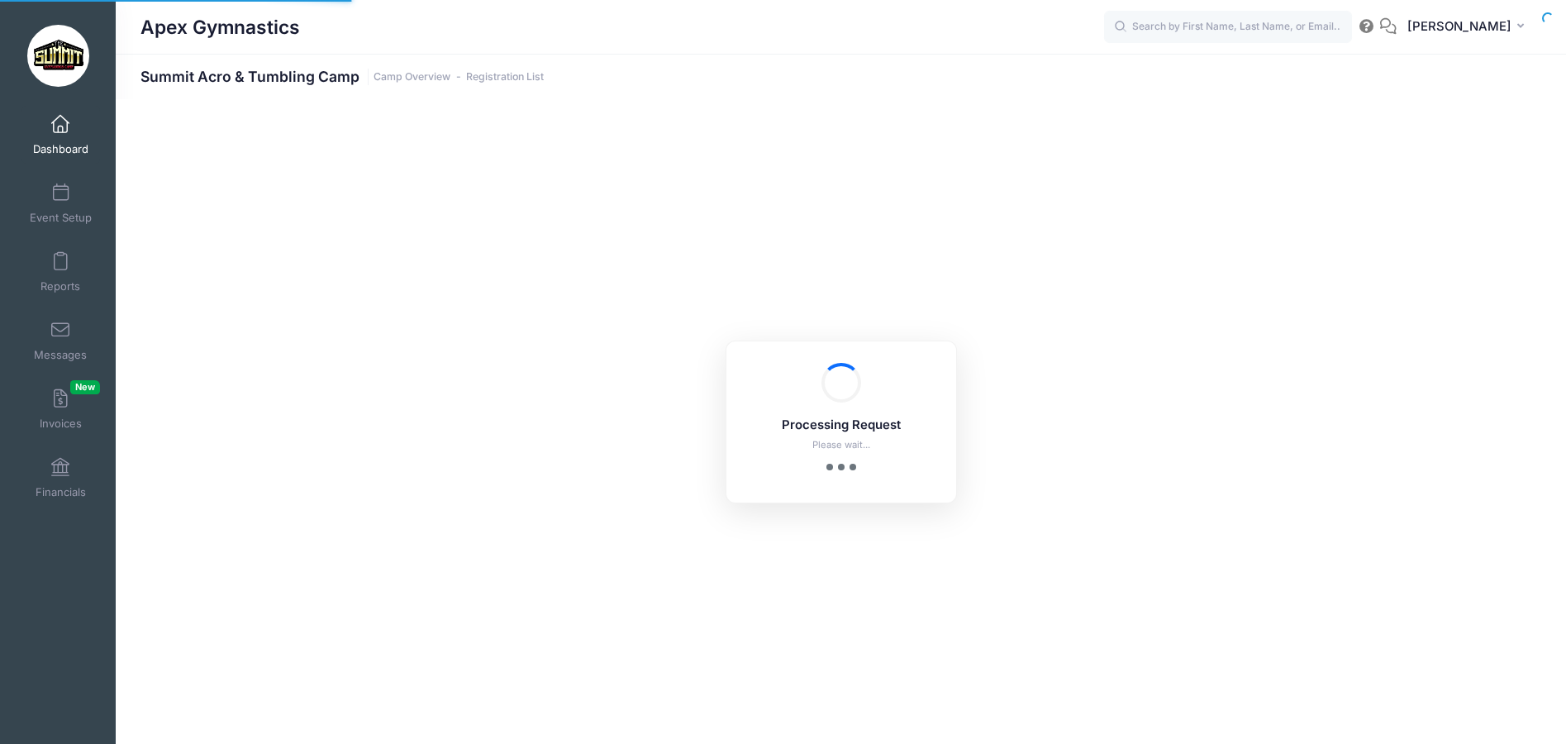
select select "10"
